Goal: Use online tool/utility

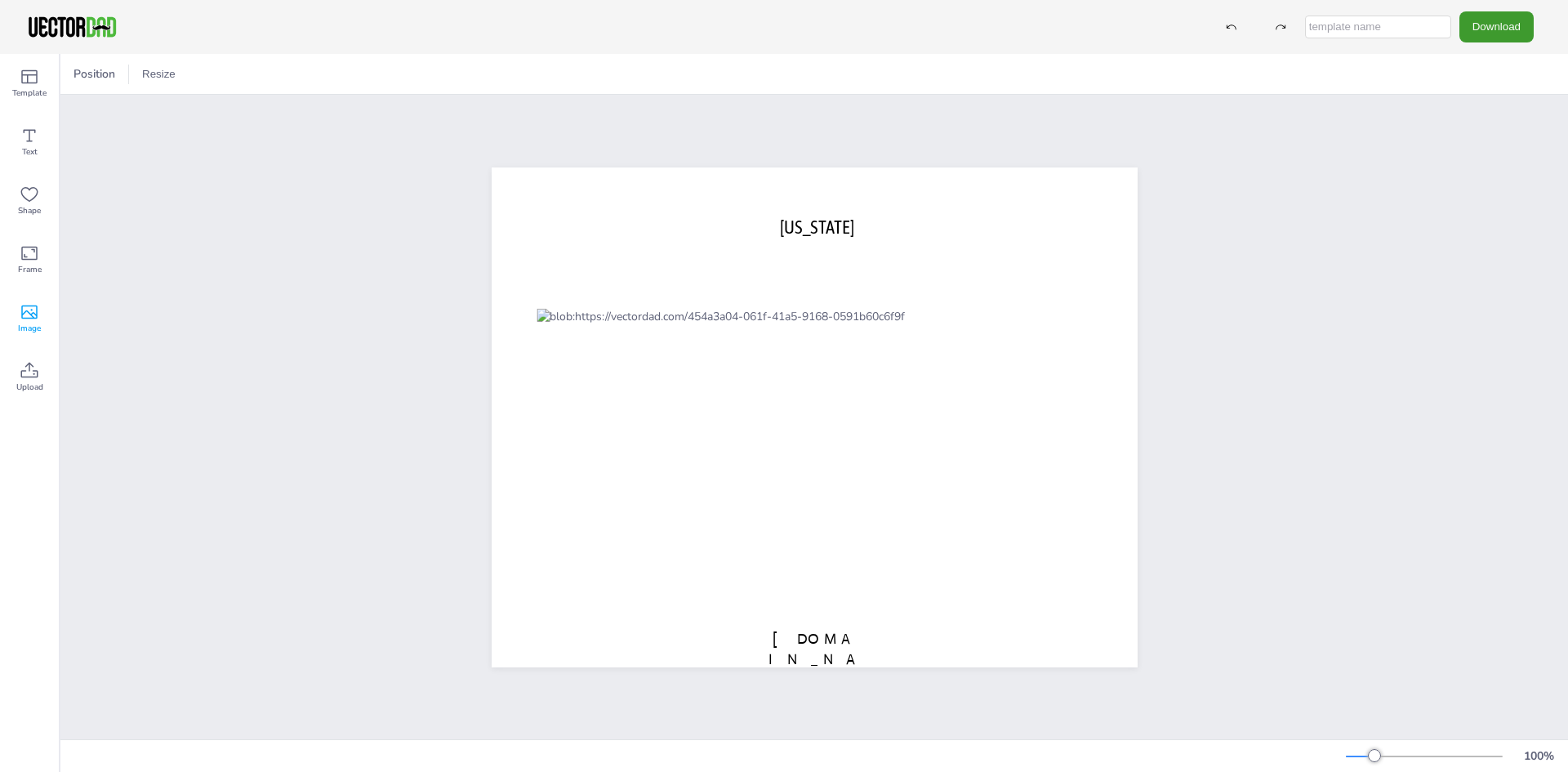
click at [22, 317] on icon at bounding box center [29, 313] width 16 height 14
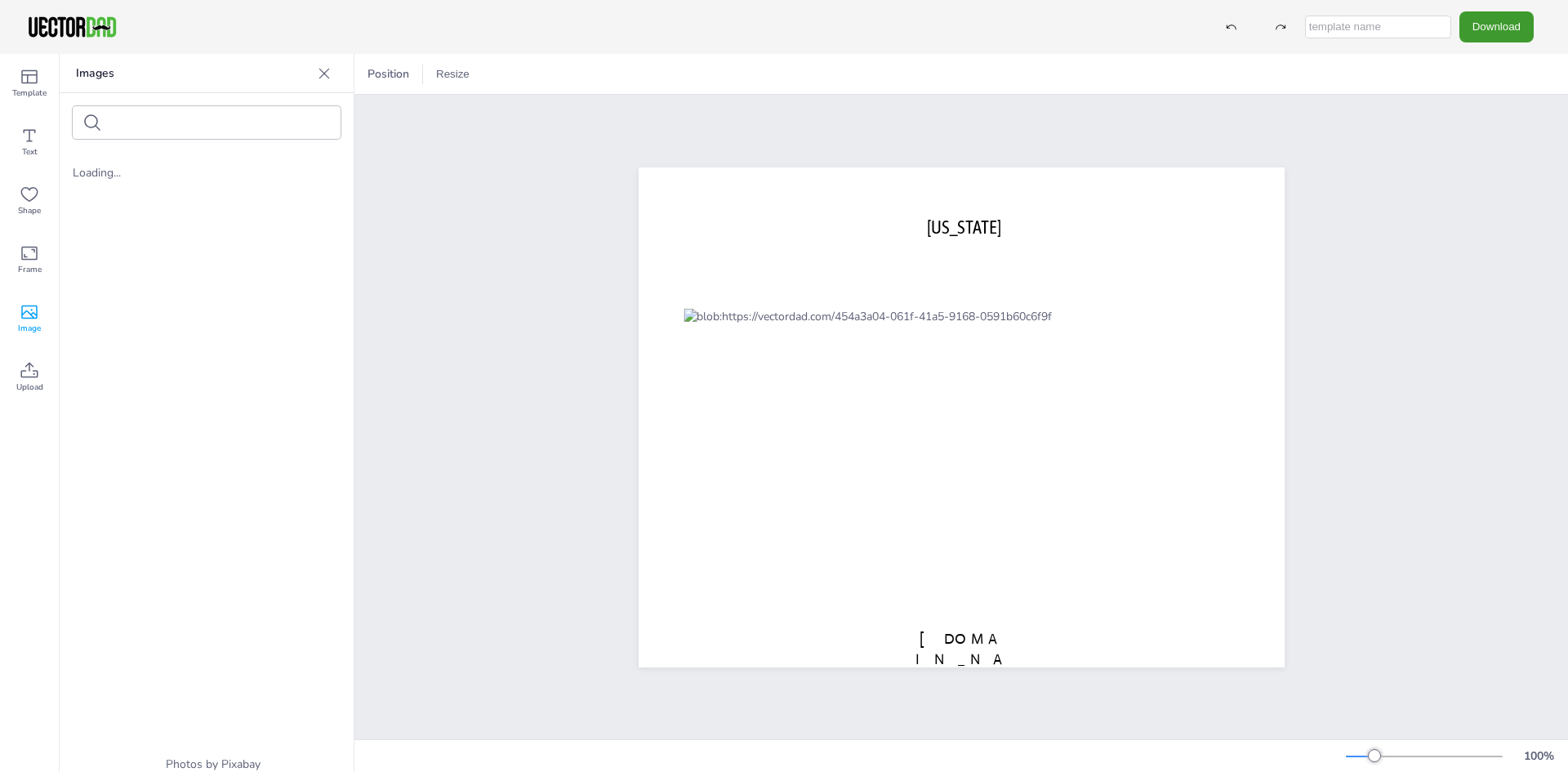
click at [30, 321] on icon at bounding box center [29, 312] width 20 height 20
click at [33, 256] on icon at bounding box center [29, 253] width 20 height 20
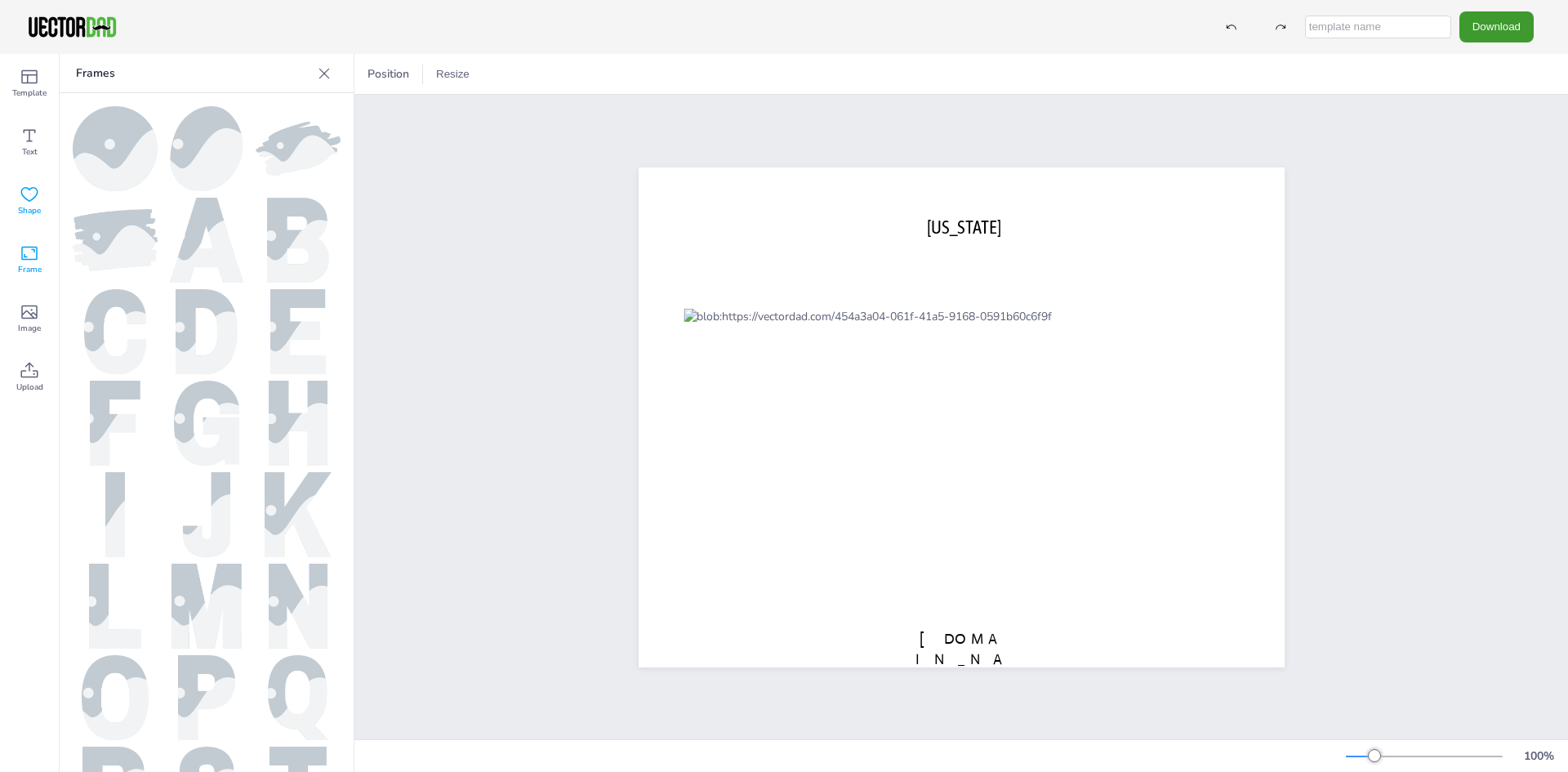
click at [26, 208] on span "Shape" at bounding box center [29, 210] width 23 height 13
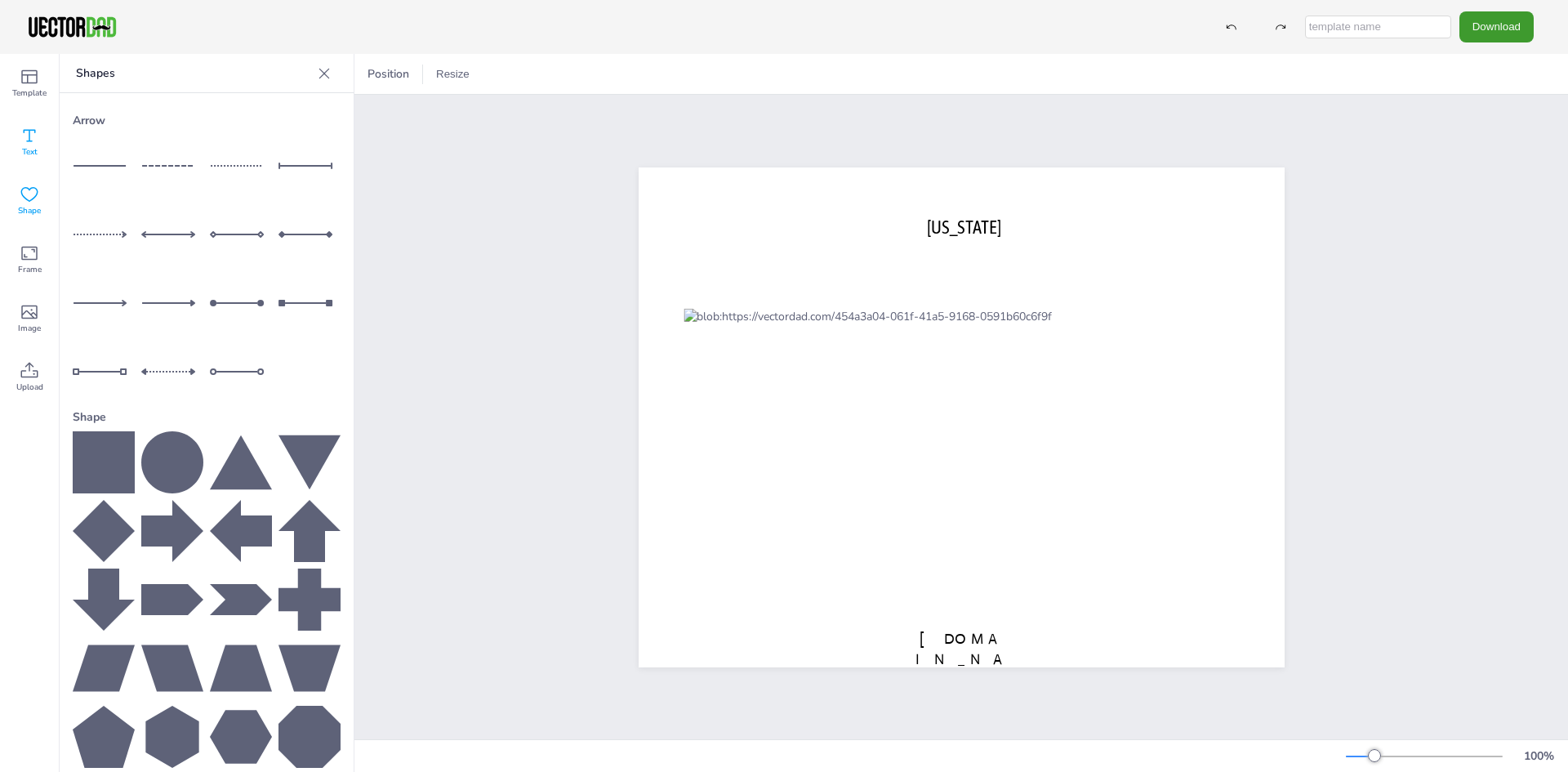
click at [32, 158] on div "Text" at bounding box center [29, 142] width 59 height 59
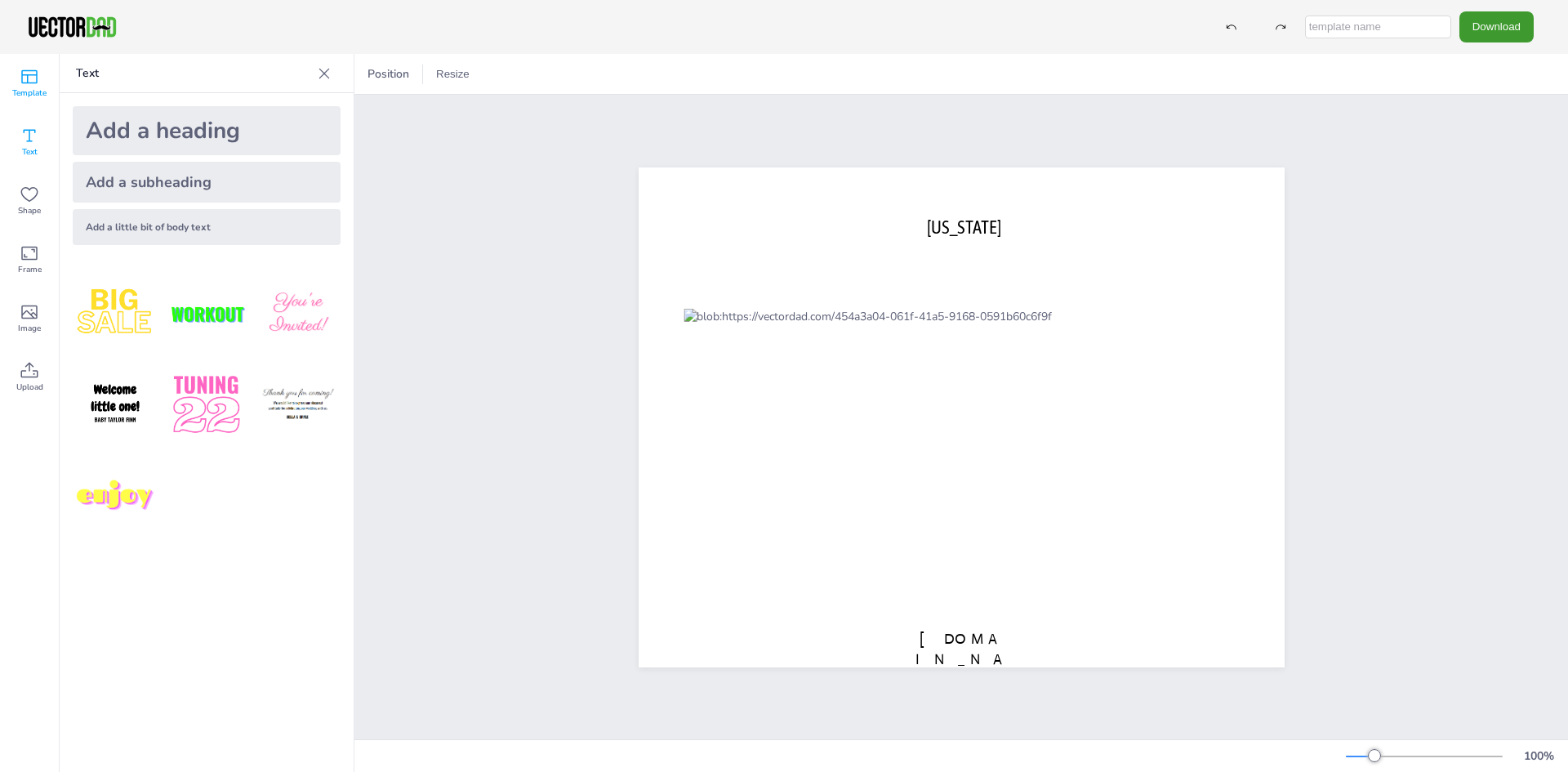
drag, startPoint x: 33, startPoint y: 132, endPoint x: 46, endPoint y: 106, distance: 29.1
click at [34, 128] on icon at bounding box center [29, 135] width 20 height 20
click at [46, 75] on div "Template" at bounding box center [29, 83] width 59 height 59
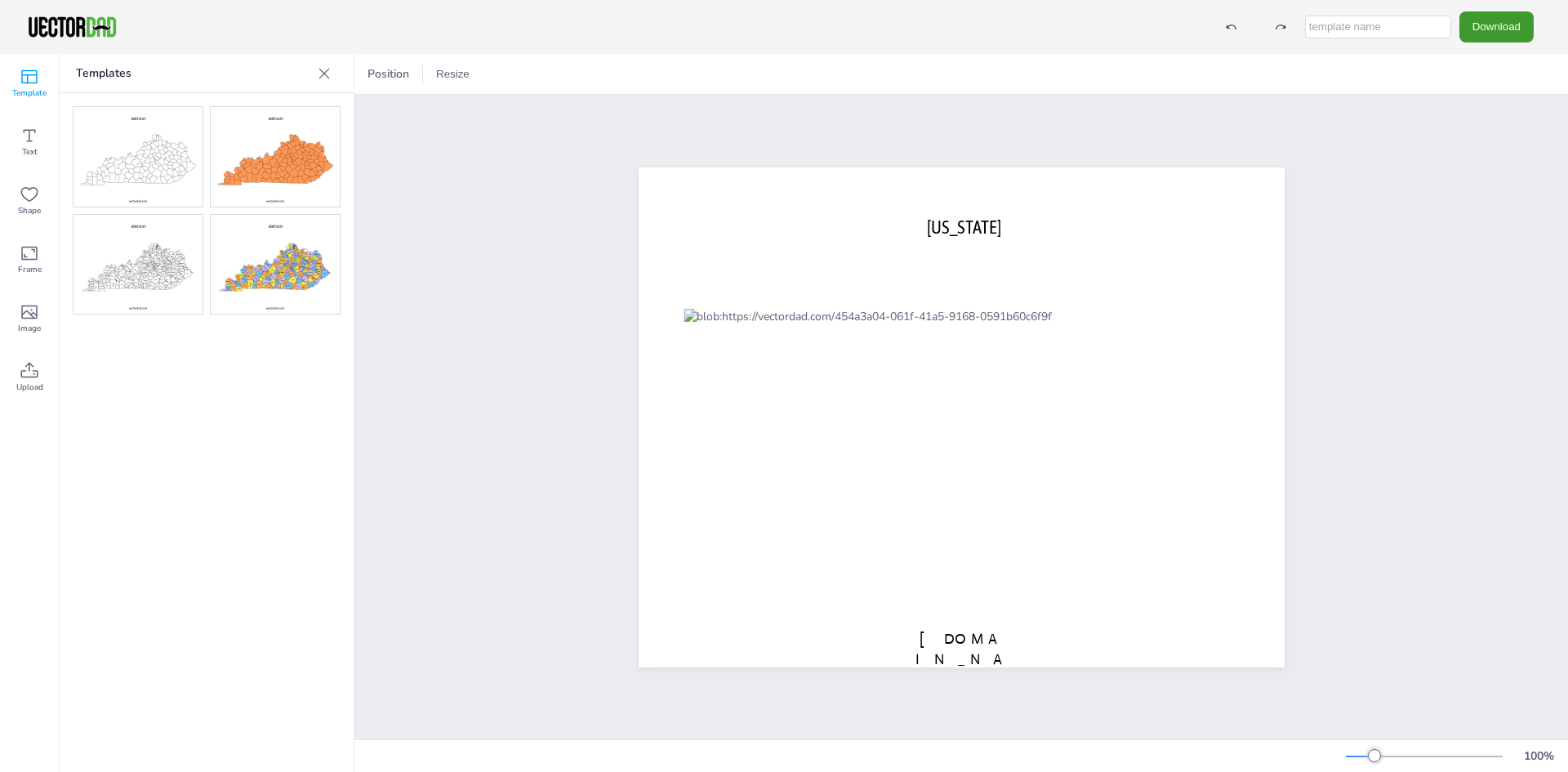
click at [146, 282] on img at bounding box center [138, 264] width 129 height 100
